Goal: Answer question/provide support: Share knowledge or assist other users

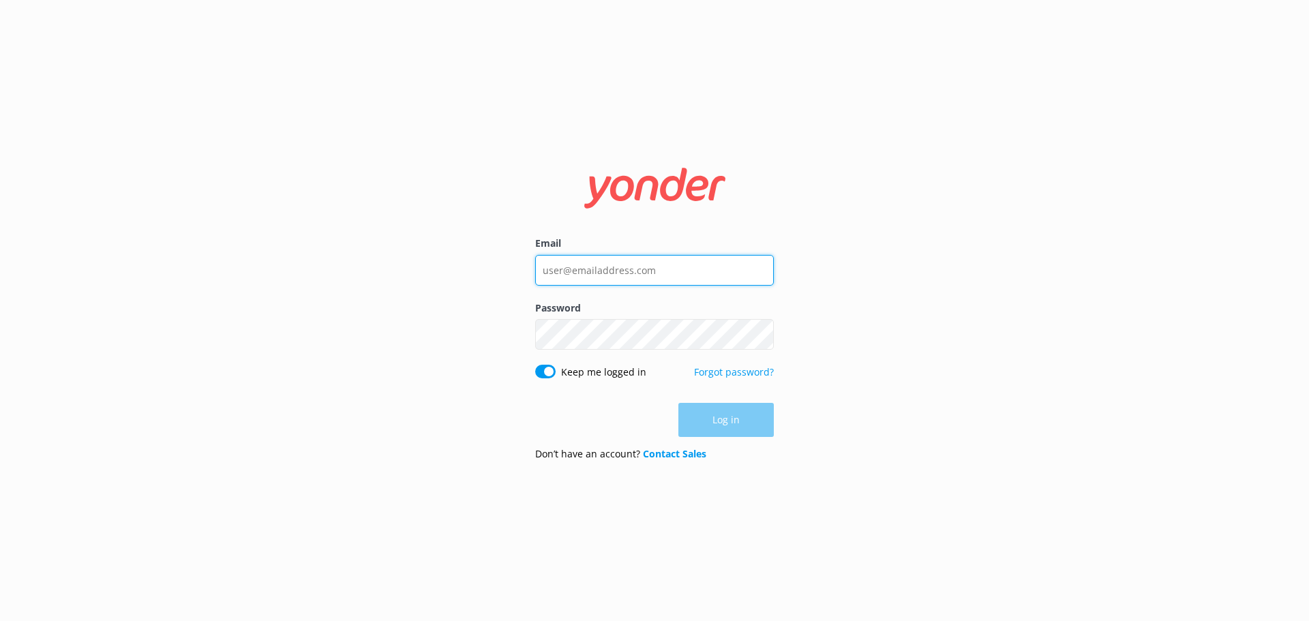
click at [592, 262] on input "Email" at bounding box center [654, 270] width 239 height 31
type input "[PERSON_NAME][EMAIL_ADDRESS][DOMAIN_NAME]"
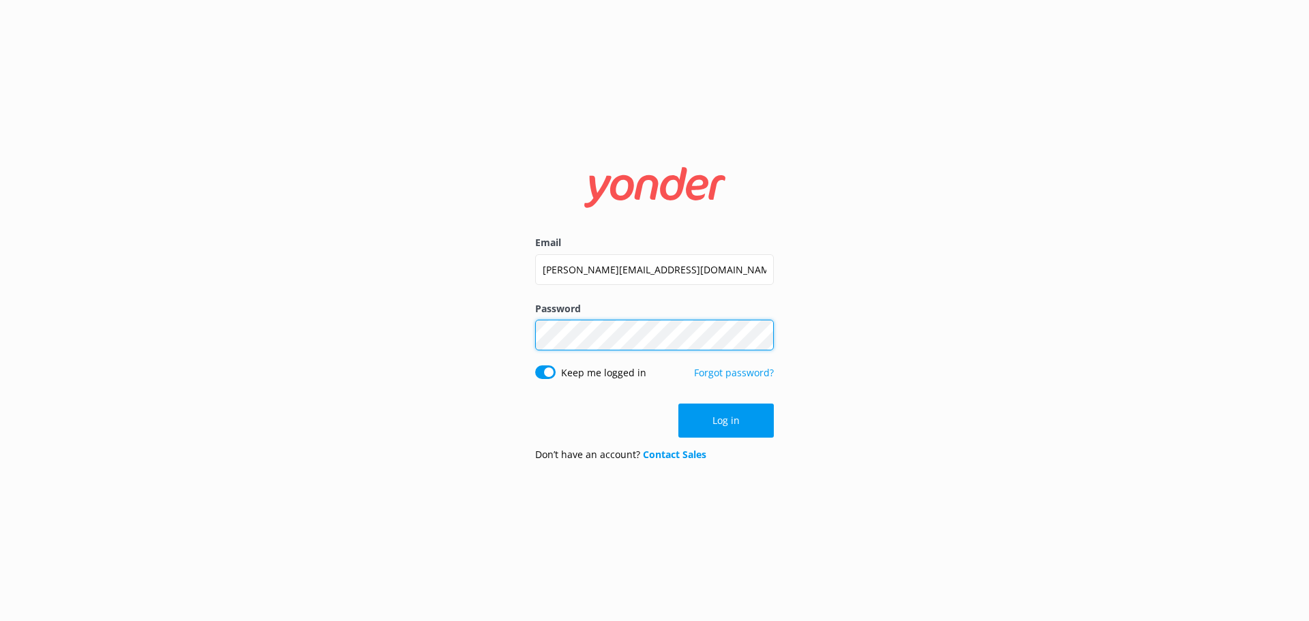
click button "Log in" at bounding box center [725, 421] width 95 height 34
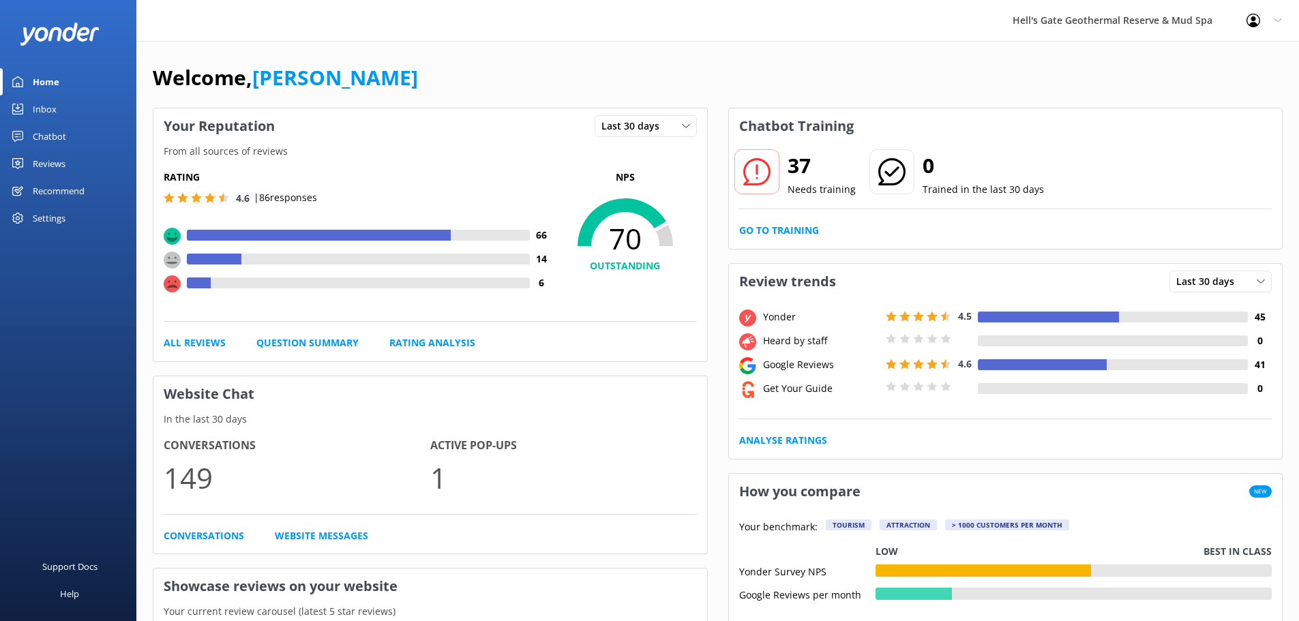
click at [753, 174] on icon at bounding box center [756, 171] width 27 height 27
click at [766, 215] on div "37 Needs training 0 Trained in the last 30 days Go to Training" at bounding box center [1006, 196] width 554 height 105
click at [766, 221] on div "37 Needs training 0 Trained in the last 30 days Go to Training" at bounding box center [1006, 196] width 554 height 105
click at [758, 226] on link "Go to Training" at bounding box center [779, 230] width 80 height 15
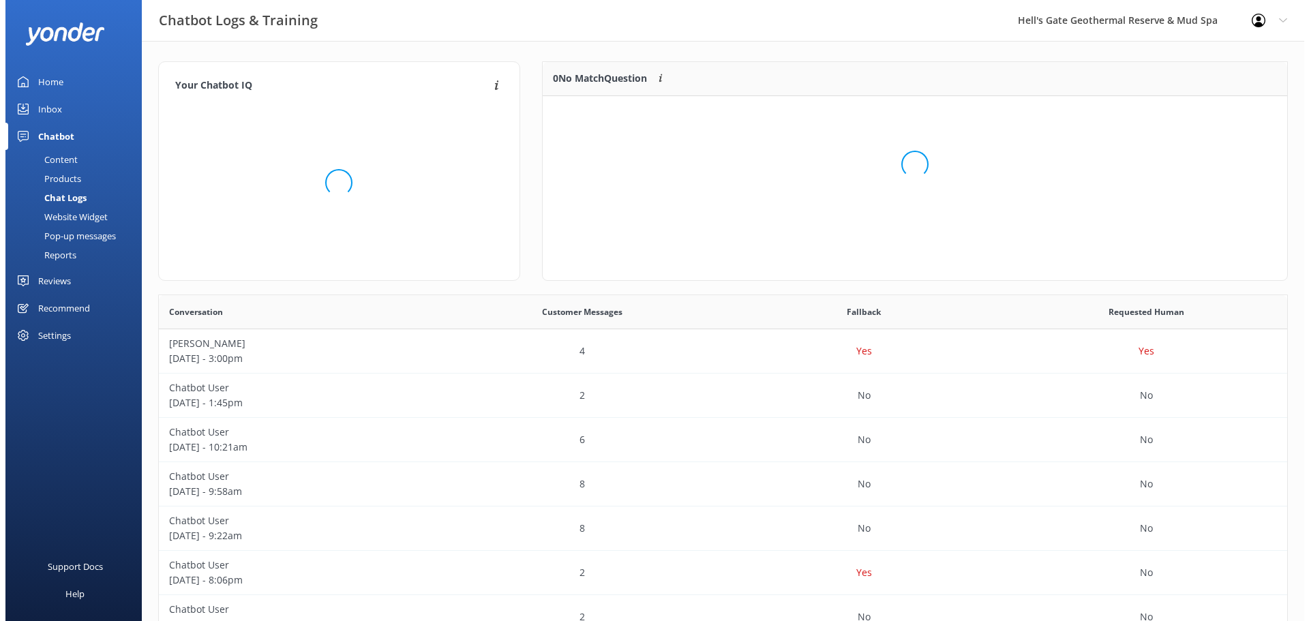
scroll to position [161, 734]
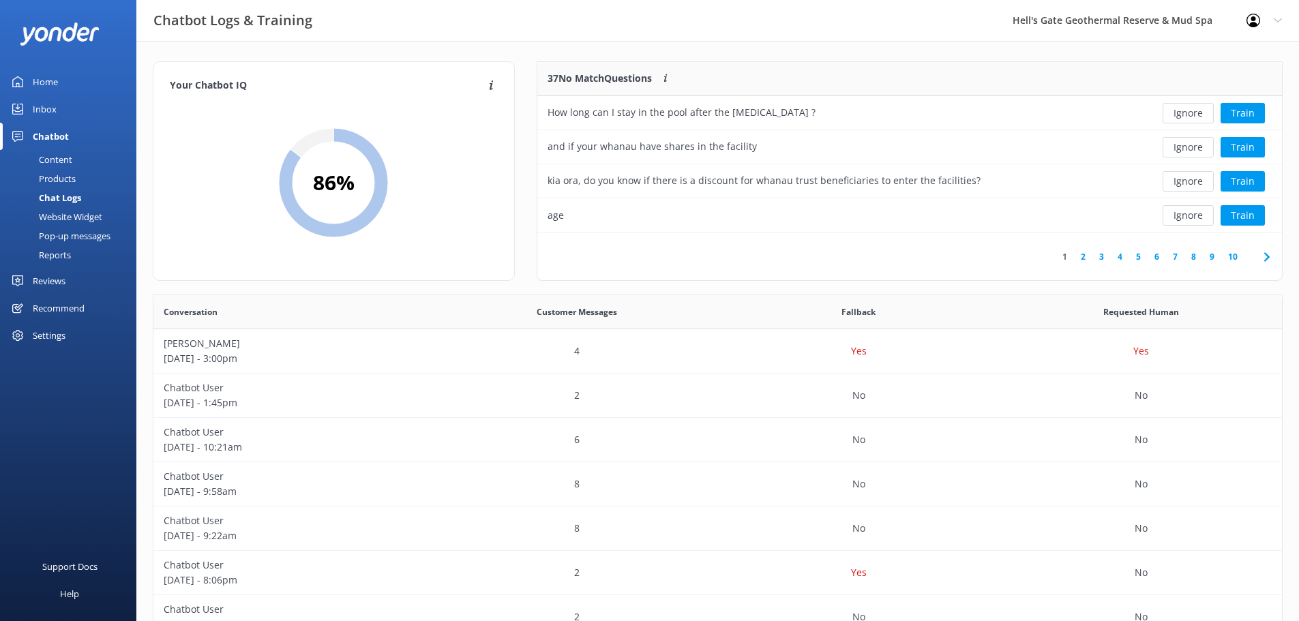
click at [51, 110] on div "Inbox" at bounding box center [45, 108] width 24 height 27
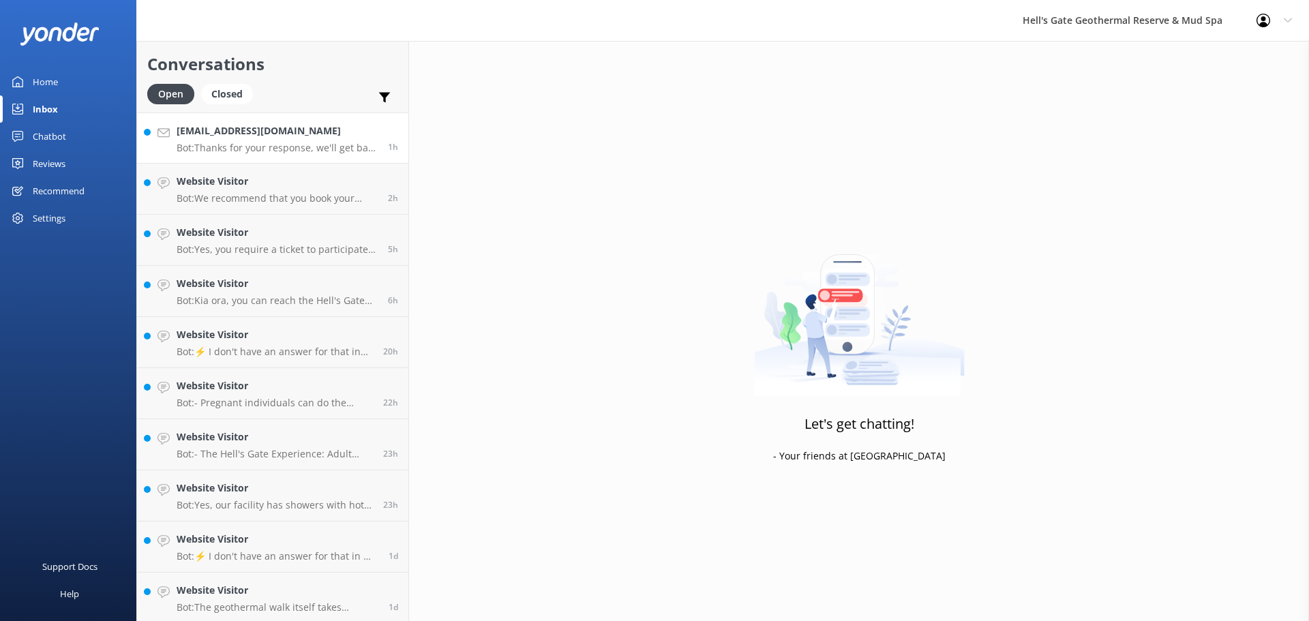
click at [254, 150] on p "Bot: Thanks for your response, we'll get back to you as soon as we can during o…" at bounding box center [277, 148] width 201 height 12
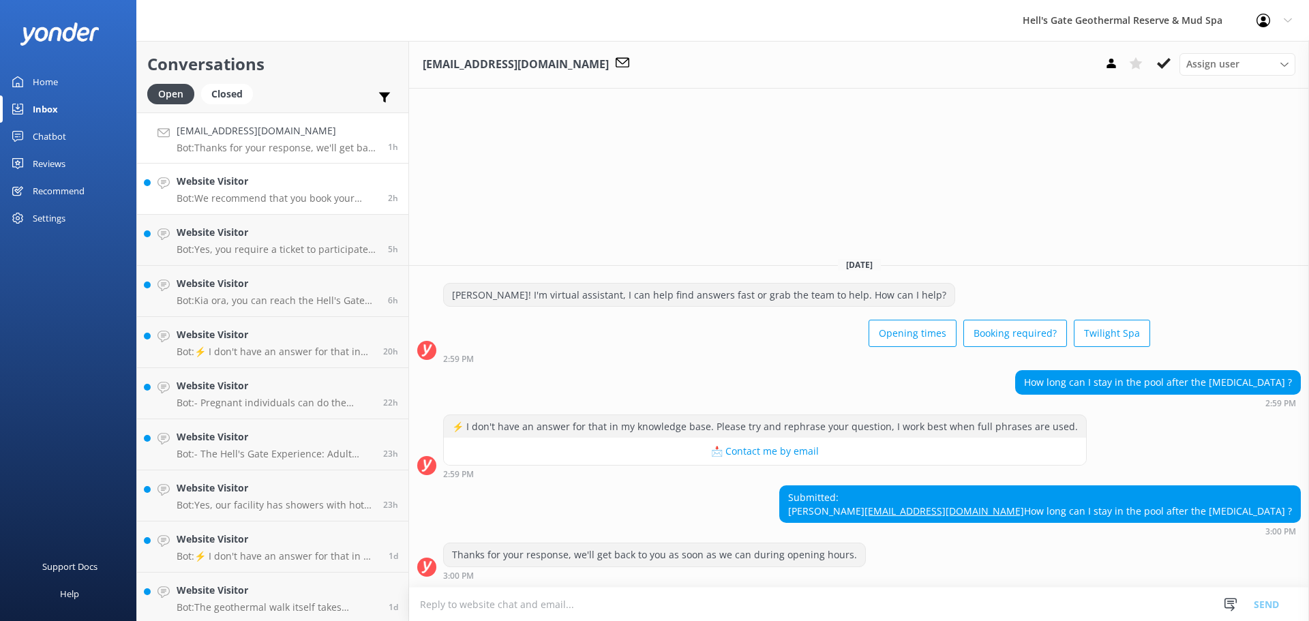
click at [254, 186] on h4 "Website Visitor" at bounding box center [277, 181] width 201 height 15
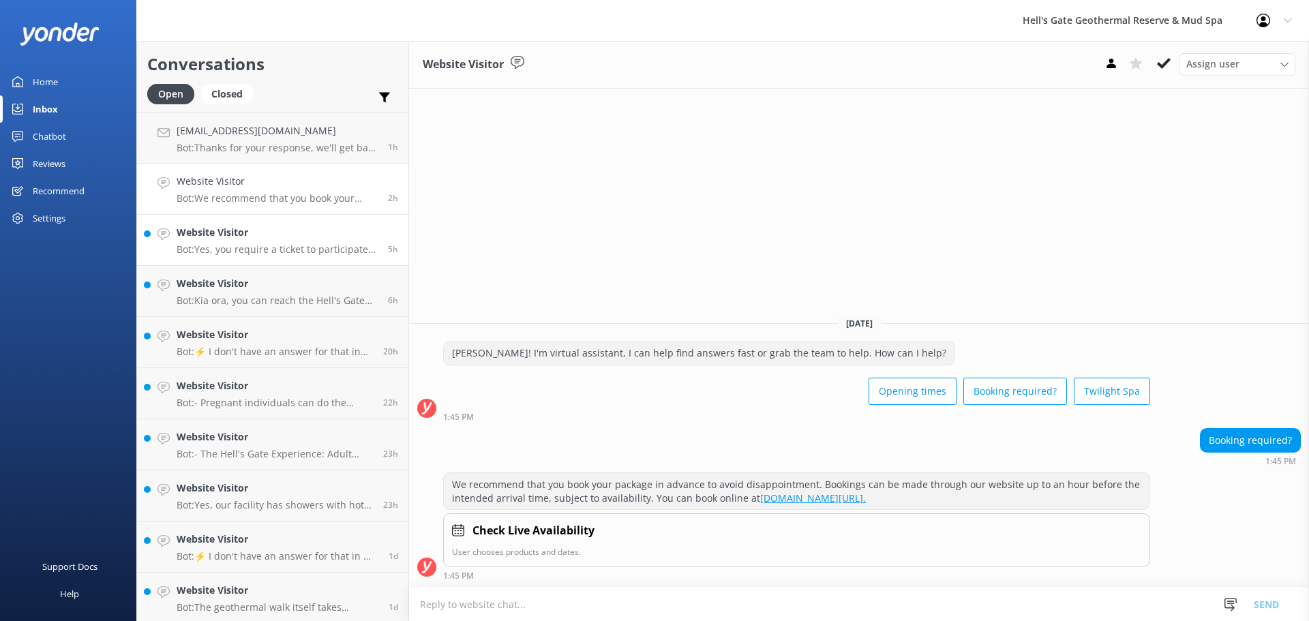
click at [258, 246] on p "Bot: Yes, you require a ticket to participate in the Hell's Gate Geothermal Wal…" at bounding box center [277, 249] width 201 height 12
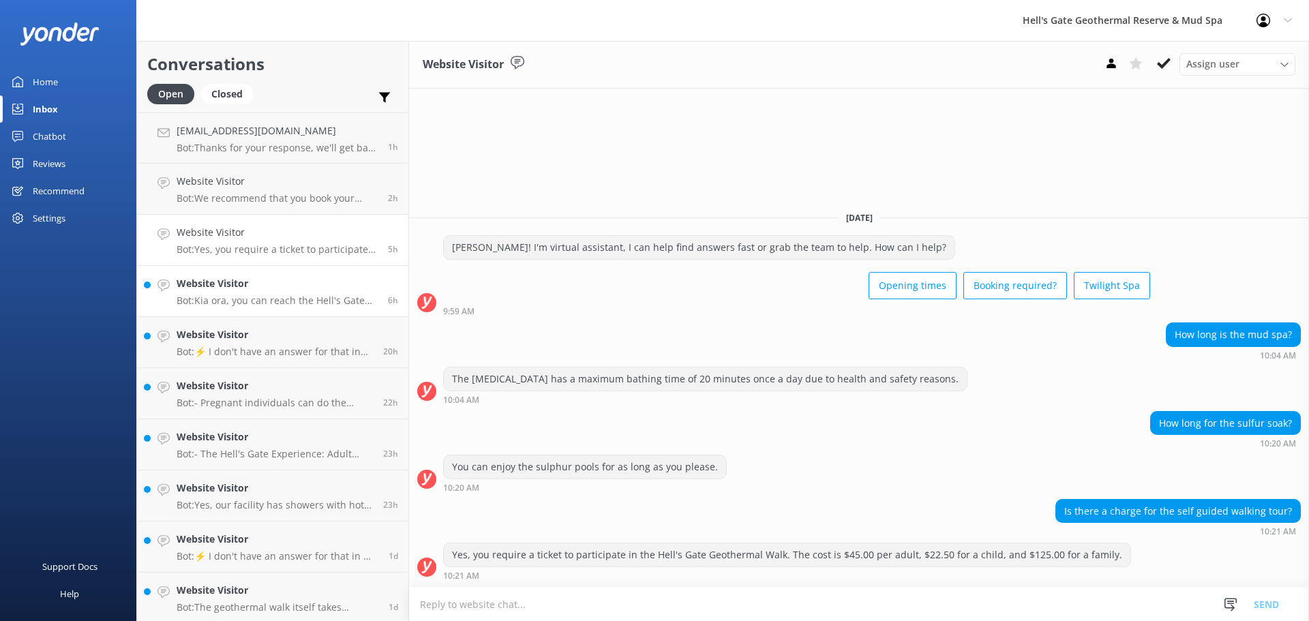
click at [259, 276] on h4 "Website Visitor" at bounding box center [277, 283] width 201 height 15
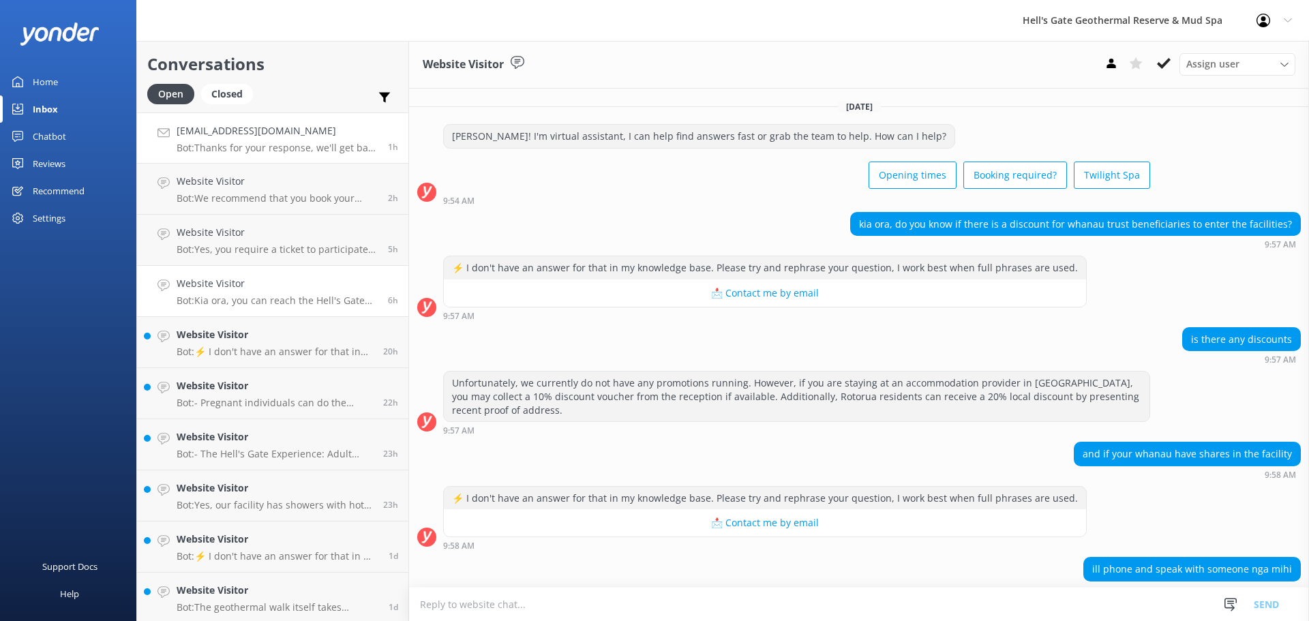
click at [224, 131] on h4 "sindyfrancois@yahoo.fr" at bounding box center [277, 130] width 201 height 15
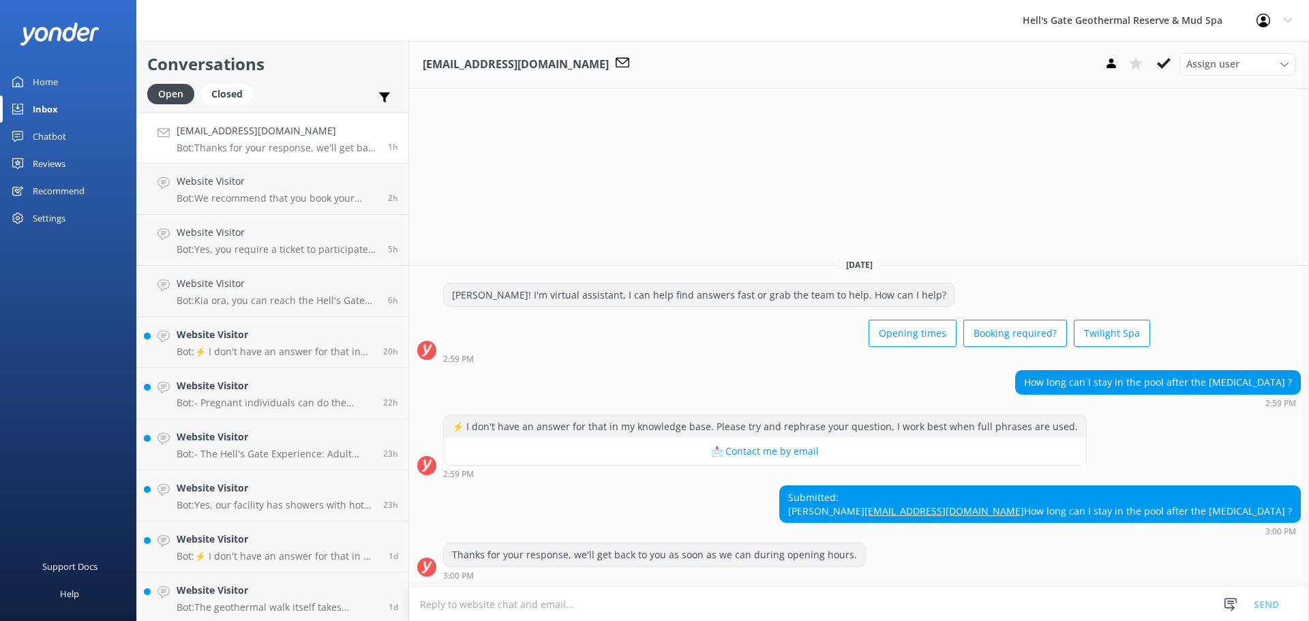
click at [1290, 511] on div "Submitted: SINDY FRANCOIS sindyfrancois@yahoo.fr How long can I stay in the poo…" at bounding box center [1040, 504] width 520 height 36
drag, startPoint x: 1291, startPoint y: 511, endPoint x: 1052, endPoint y: 512, distance: 238.6
click at [1052, 512] on div "Submitted: SINDY FRANCOIS sindyfrancois@yahoo.fr How long can I stay in the poo…" at bounding box center [859, 510] width 900 height 50
copy div "How long can I stay in the pool after the mud bath ?"
click at [39, 82] on div "Home" at bounding box center [45, 81] width 25 height 27
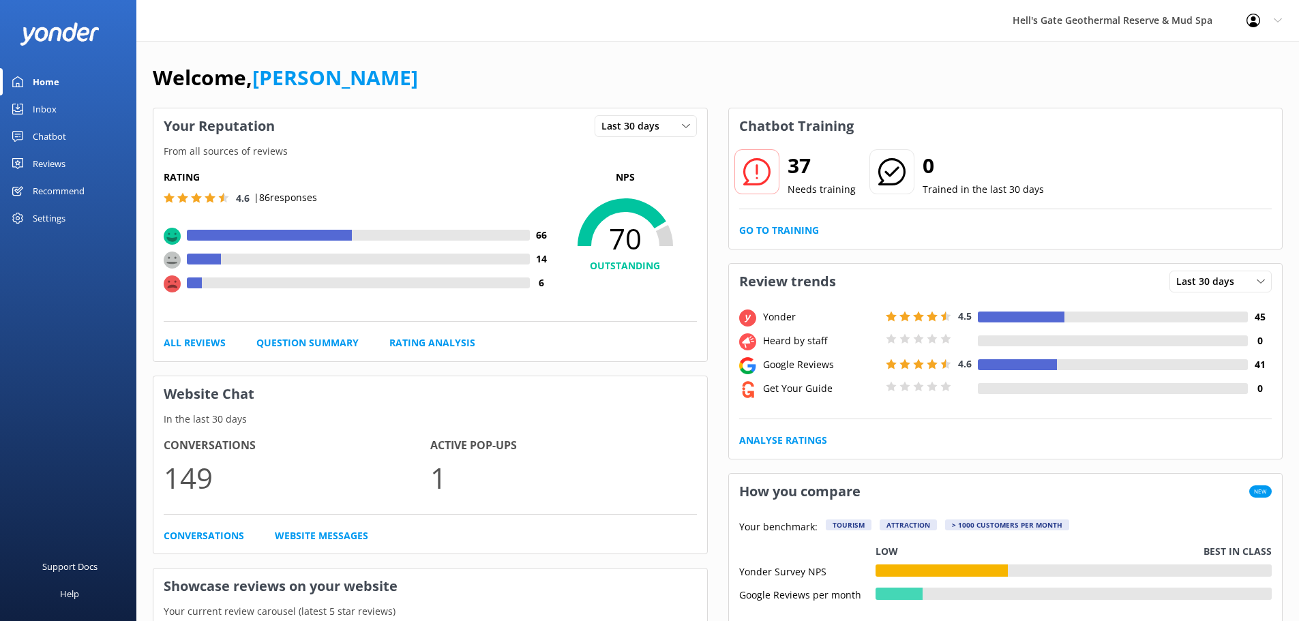
click at [61, 130] on div "Chatbot" at bounding box center [49, 136] width 33 height 27
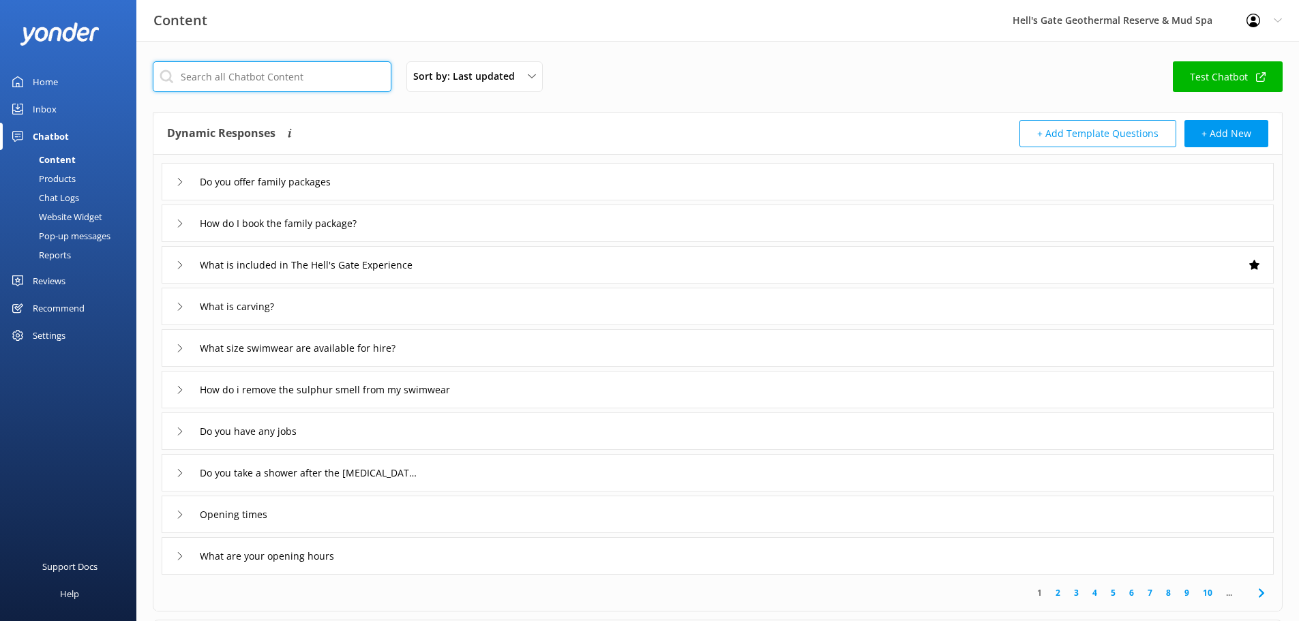
click at [265, 82] on input "text" at bounding box center [272, 76] width 239 height 31
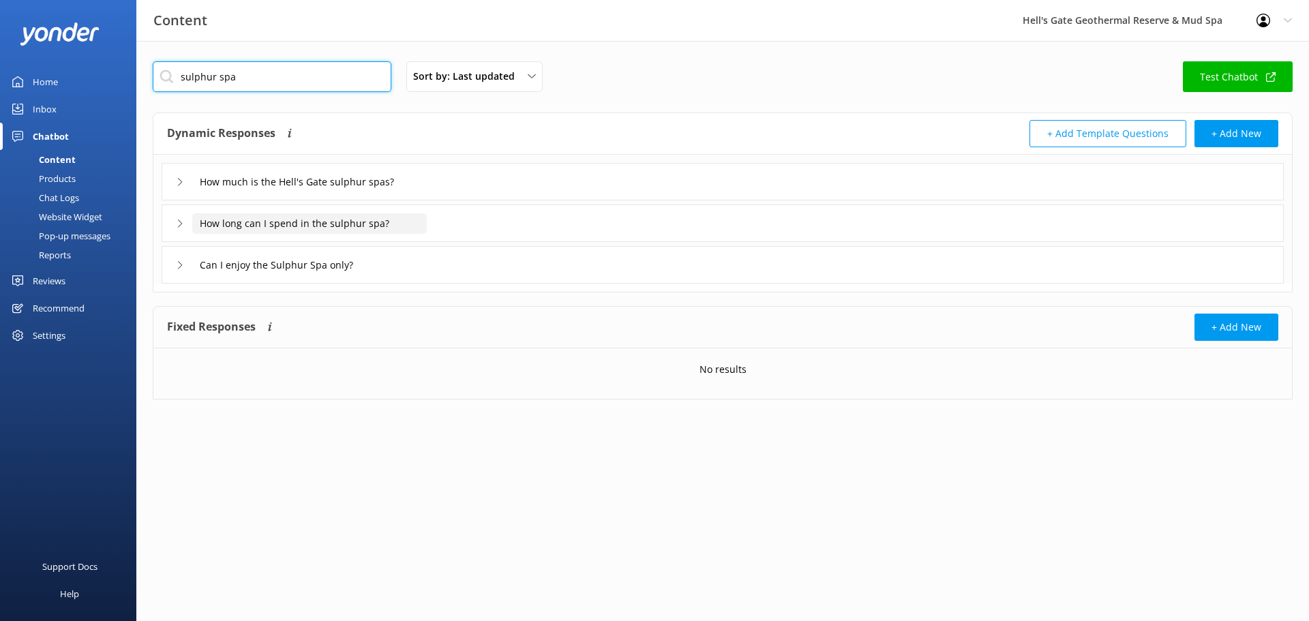
type input "sulphur spa"
click at [322, 192] on input "How long can I spend in the sulphur spa?" at bounding box center [312, 182] width 240 height 20
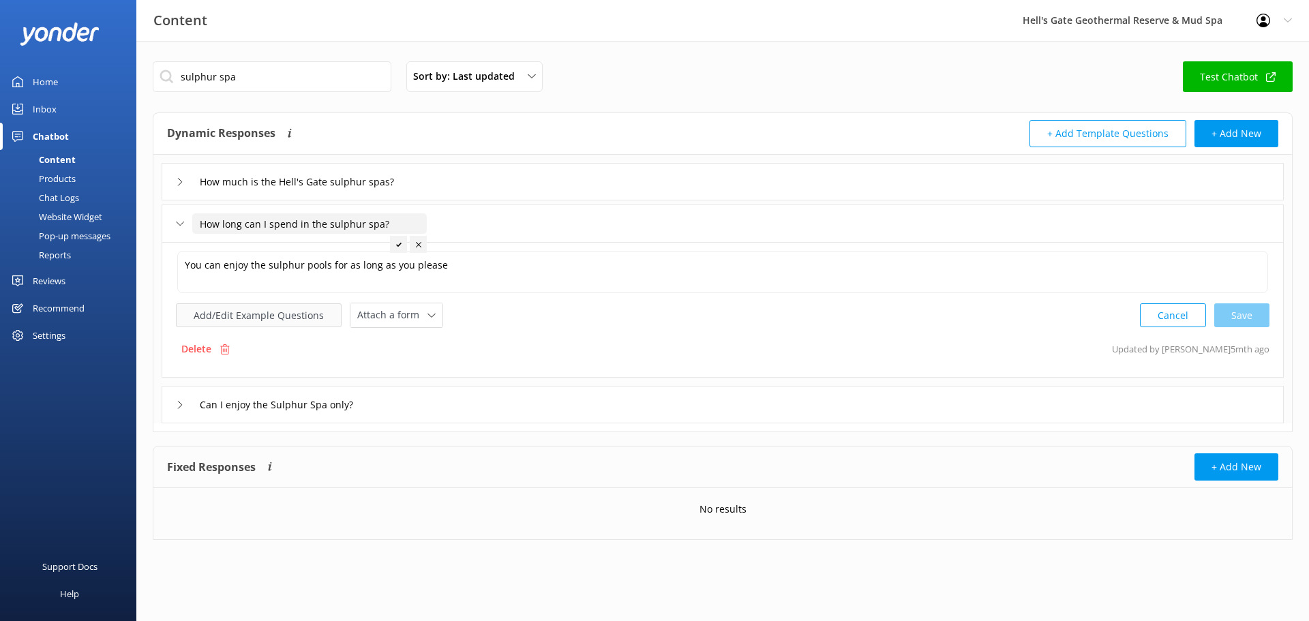
click at [256, 312] on button "Add/Edit Example Questions" at bounding box center [259, 315] width 166 height 24
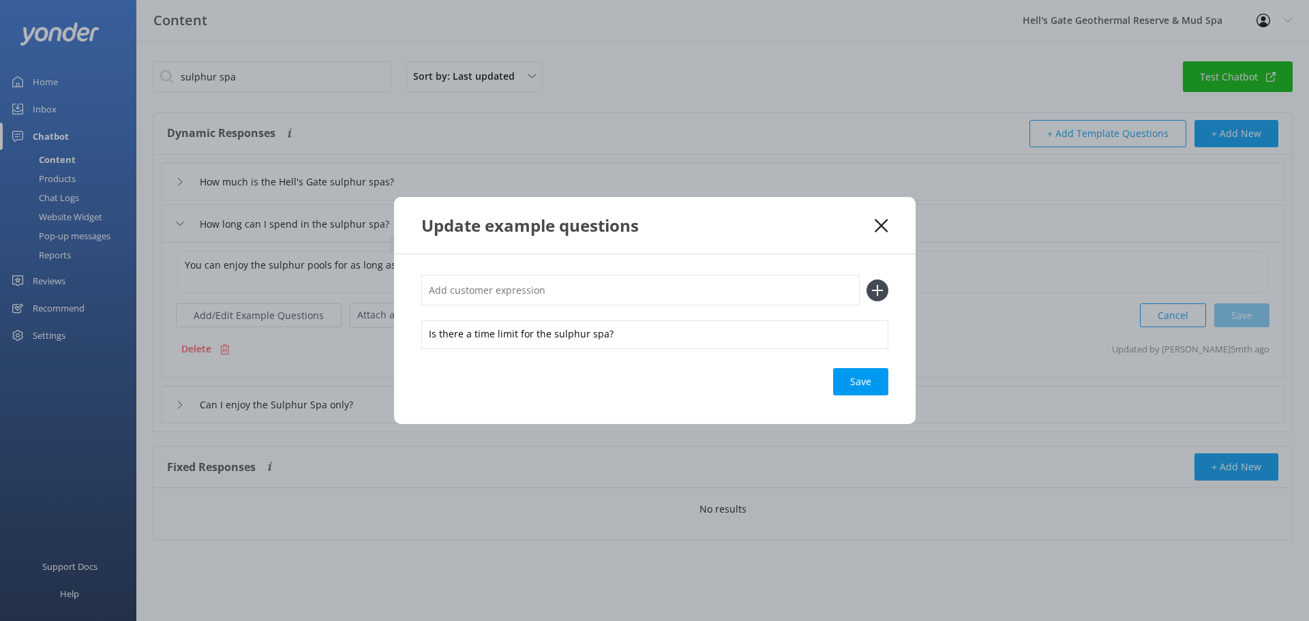
click at [702, 292] on input "text" at bounding box center [640, 290] width 438 height 31
paste input "How long can I stay in the pool after the mud bath ?"
click at [651, 293] on input "How long can I stay in the pool after the mud bath ?" at bounding box center [640, 290] width 438 height 31
type input "How long can I stay in the pool after the mud bath?"
click at [875, 290] on use at bounding box center [877, 290] width 12 height 12
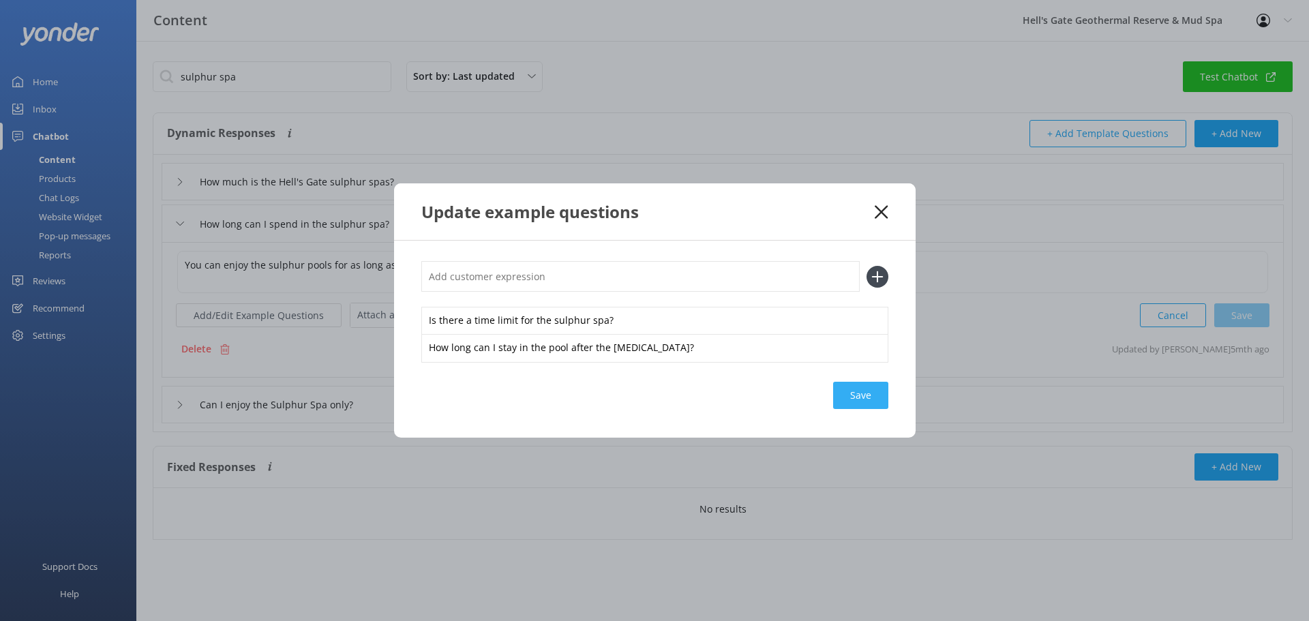
click at [864, 399] on div "Save" at bounding box center [860, 395] width 55 height 27
click at [875, 207] on use at bounding box center [881, 211] width 13 height 13
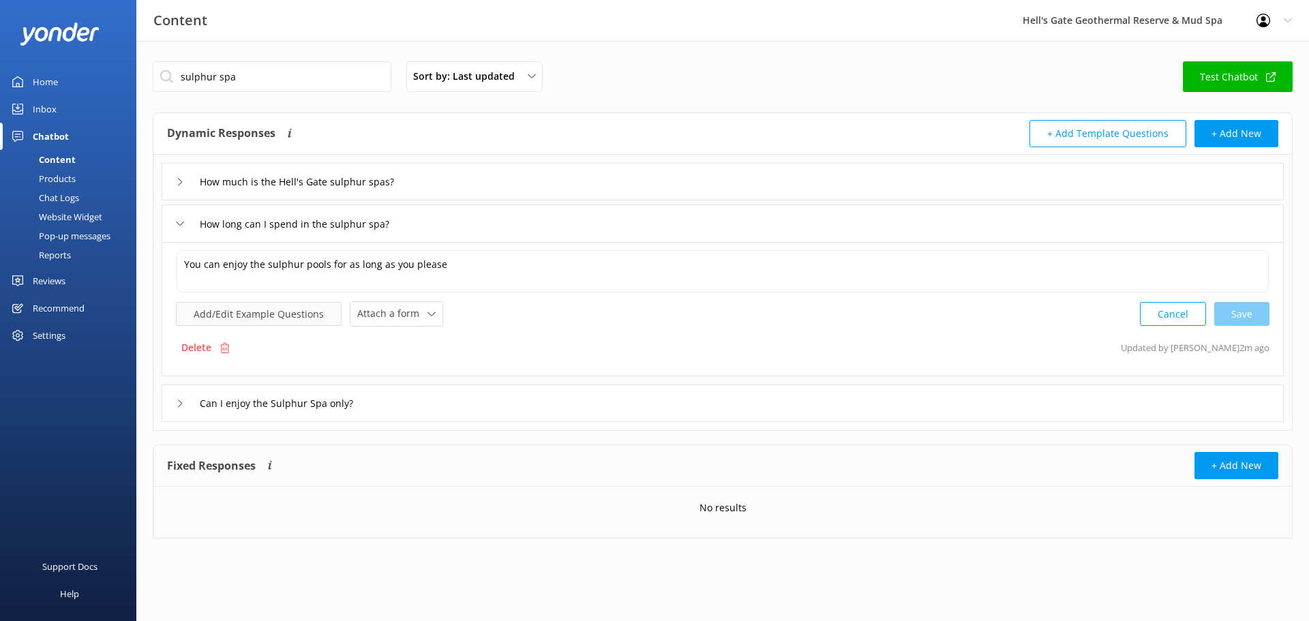
click at [285, 318] on button "Add/Edit Example Questions" at bounding box center [259, 314] width 166 height 24
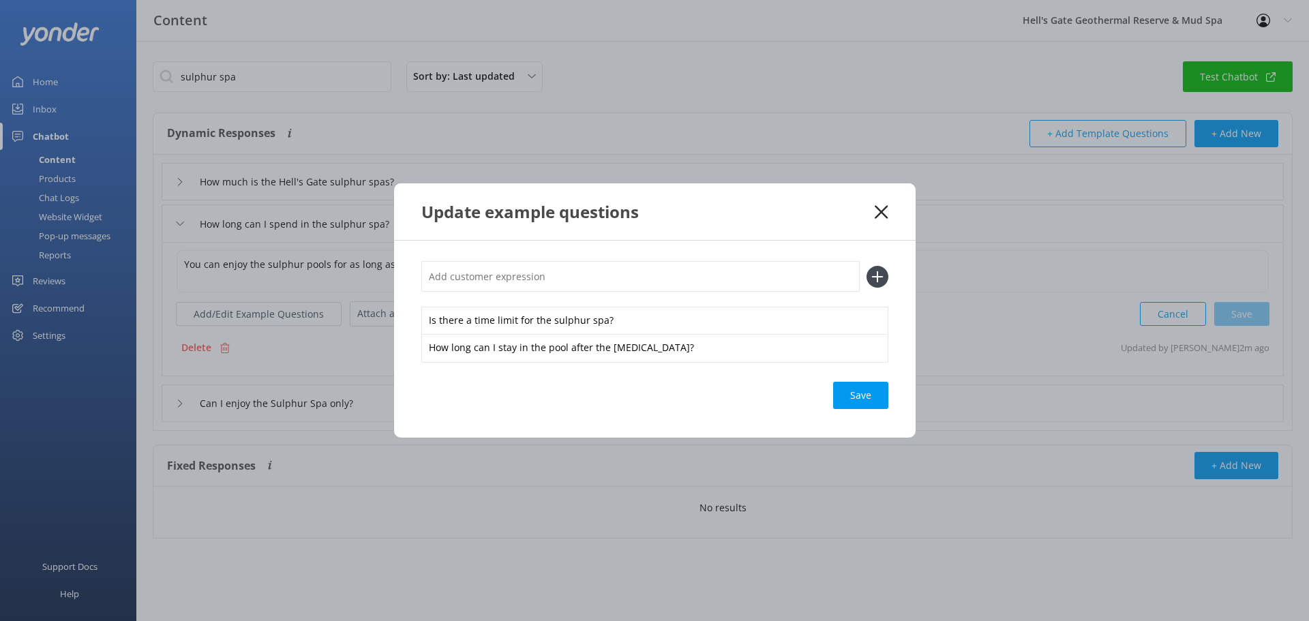
click at [877, 206] on icon at bounding box center [881, 212] width 13 height 14
